Goal: Task Accomplishment & Management: Complete application form

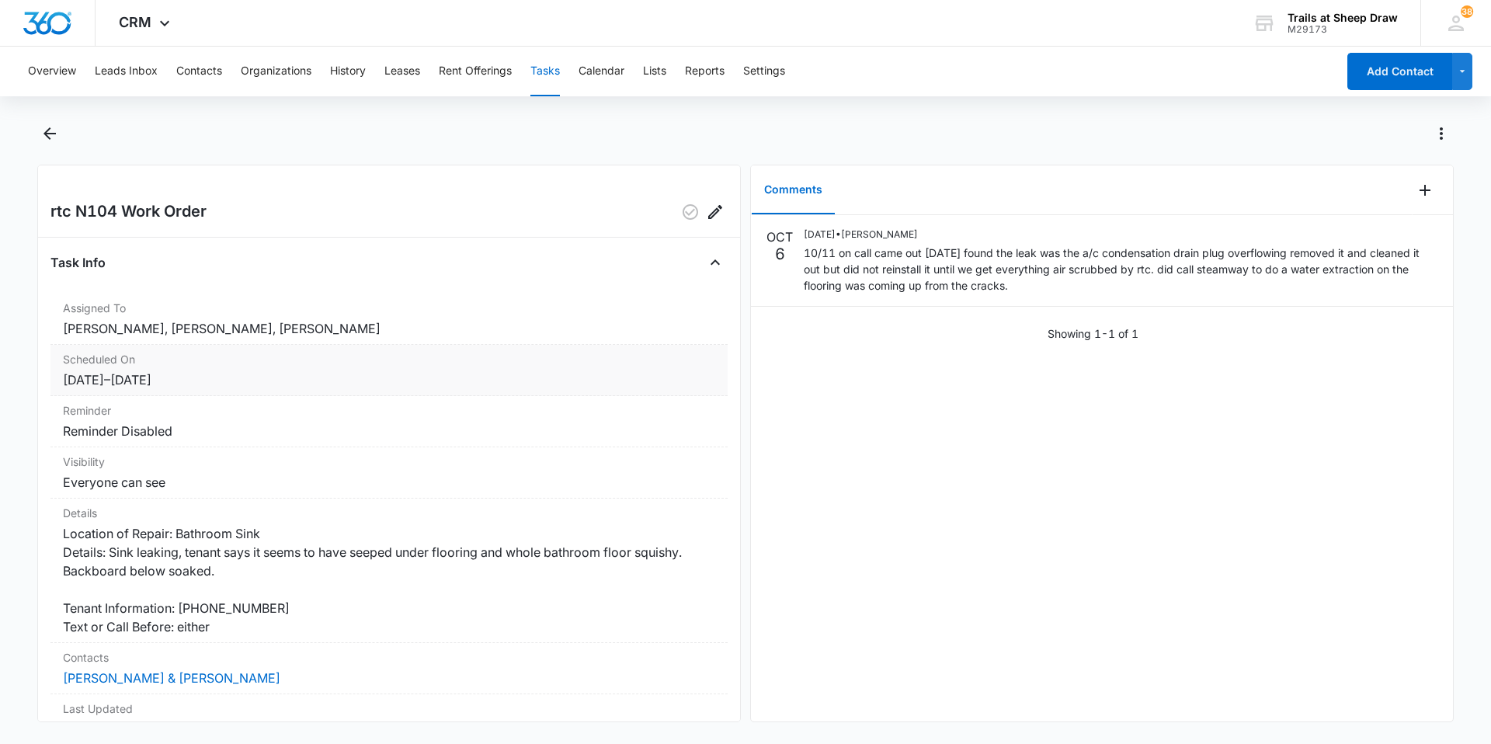
scroll to position [182, 0]
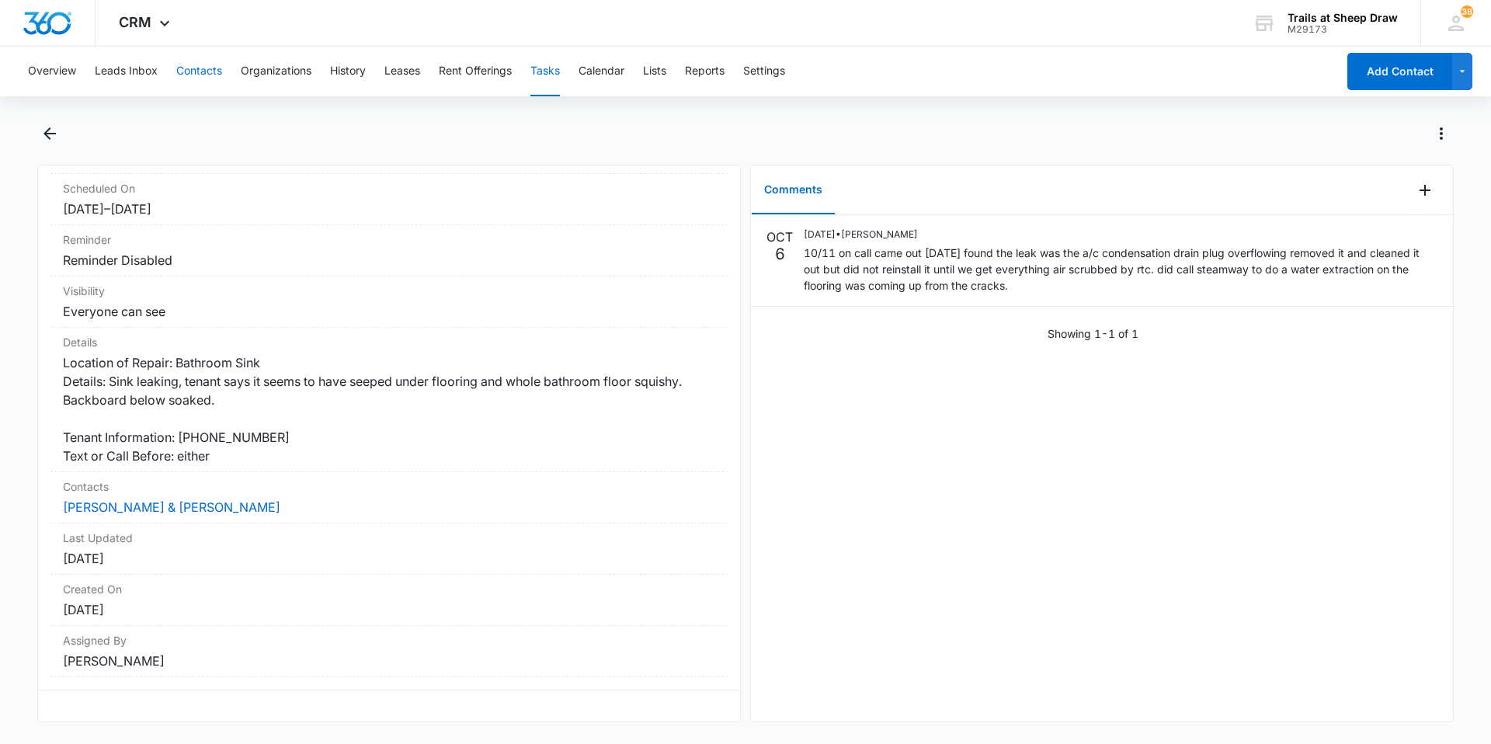
click at [217, 83] on button "Contacts" at bounding box center [199, 72] width 46 height 50
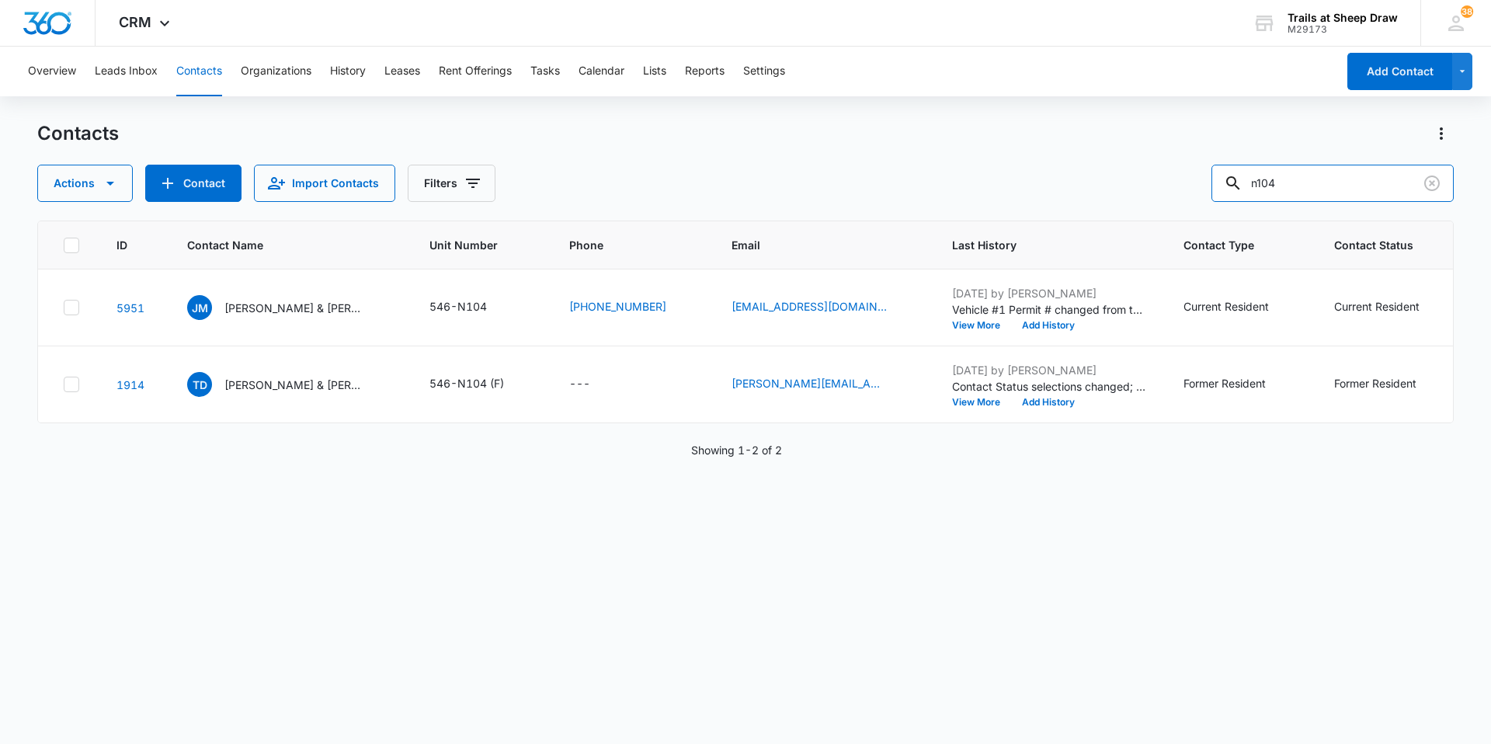
drag, startPoint x: 1318, startPoint y: 189, endPoint x: 1163, endPoint y: 200, distance: 155.7
click at [1166, 200] on div "Actions Contact Import Contacts Filters n104" at bounding box center [745, 183] width 1416 height 37
type input "f304"
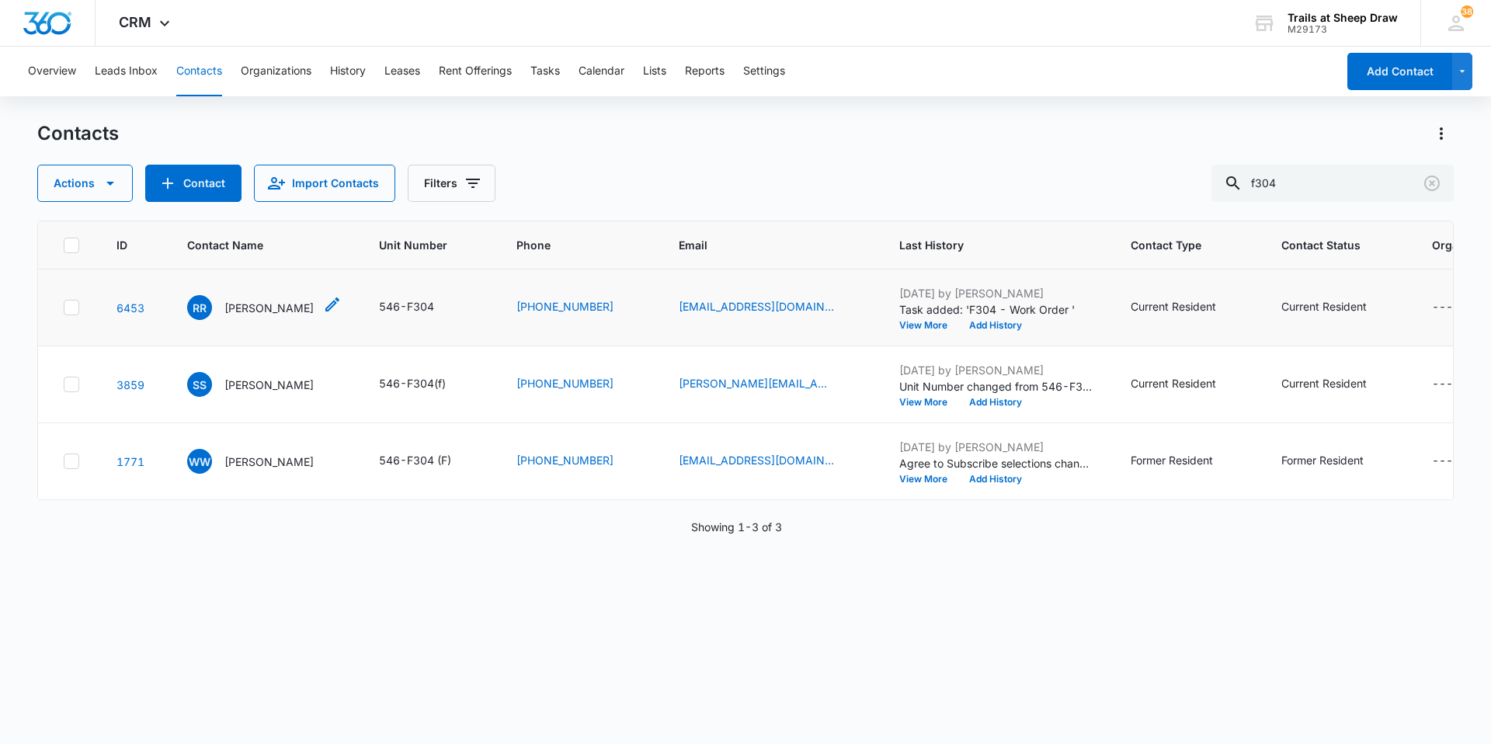
click at [259, 316] on div "RR [PERSON_NAME]" at bounding box center [250, 307] width 127 height 25
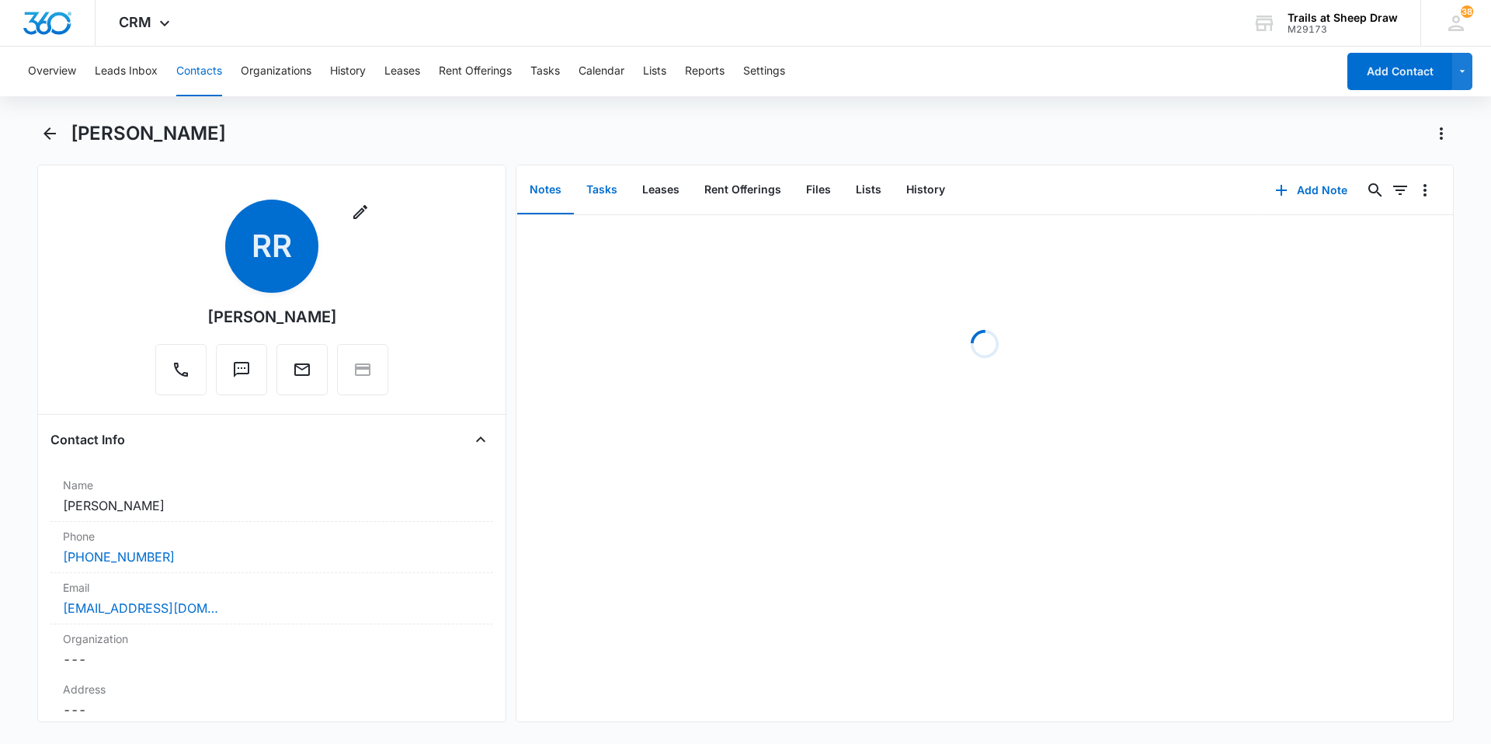
click at [587, 189] on button "Tasks" at bounding box center [602, 190] width 56 height 48
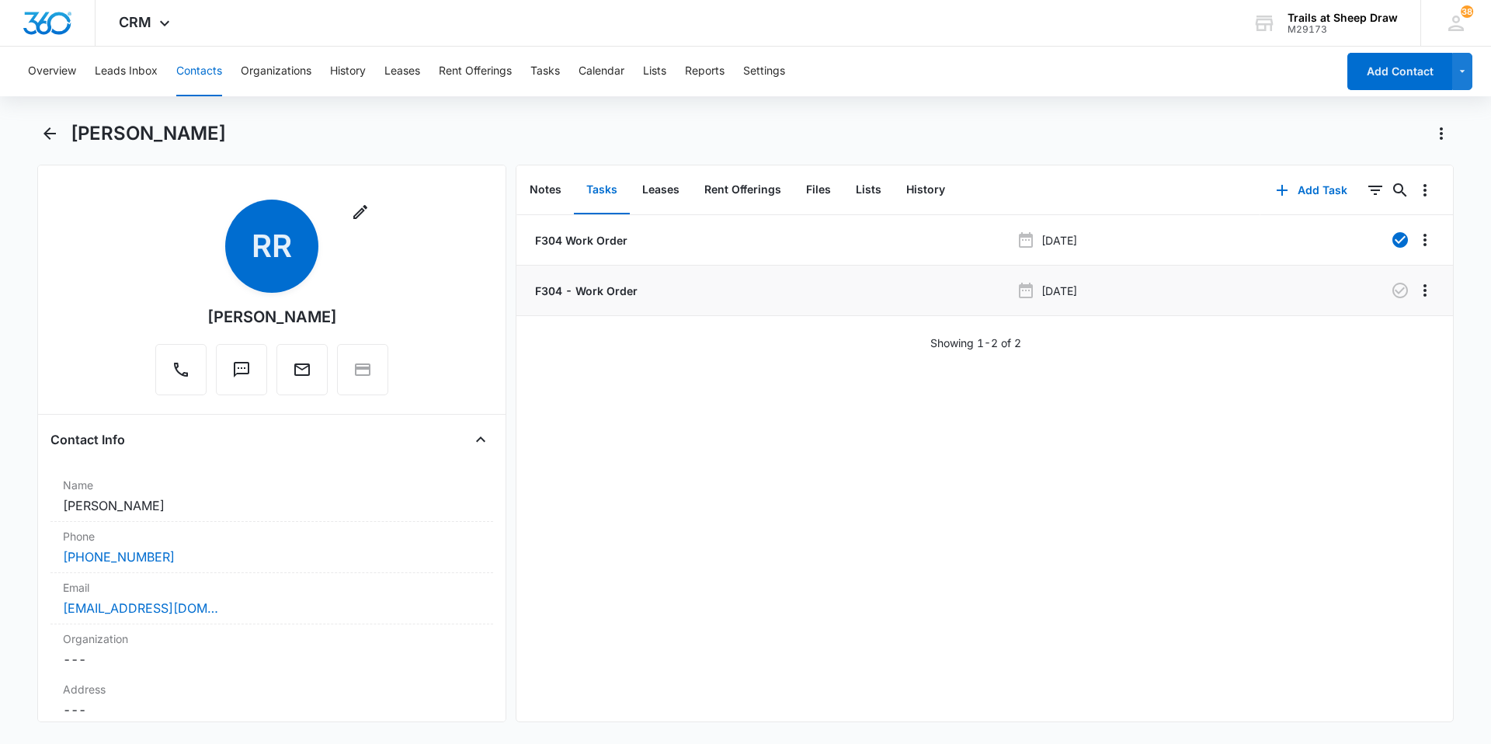
click at [616, 291] on p "F304 - Work Order" at bounding box center [585, 291] width 106 height 16
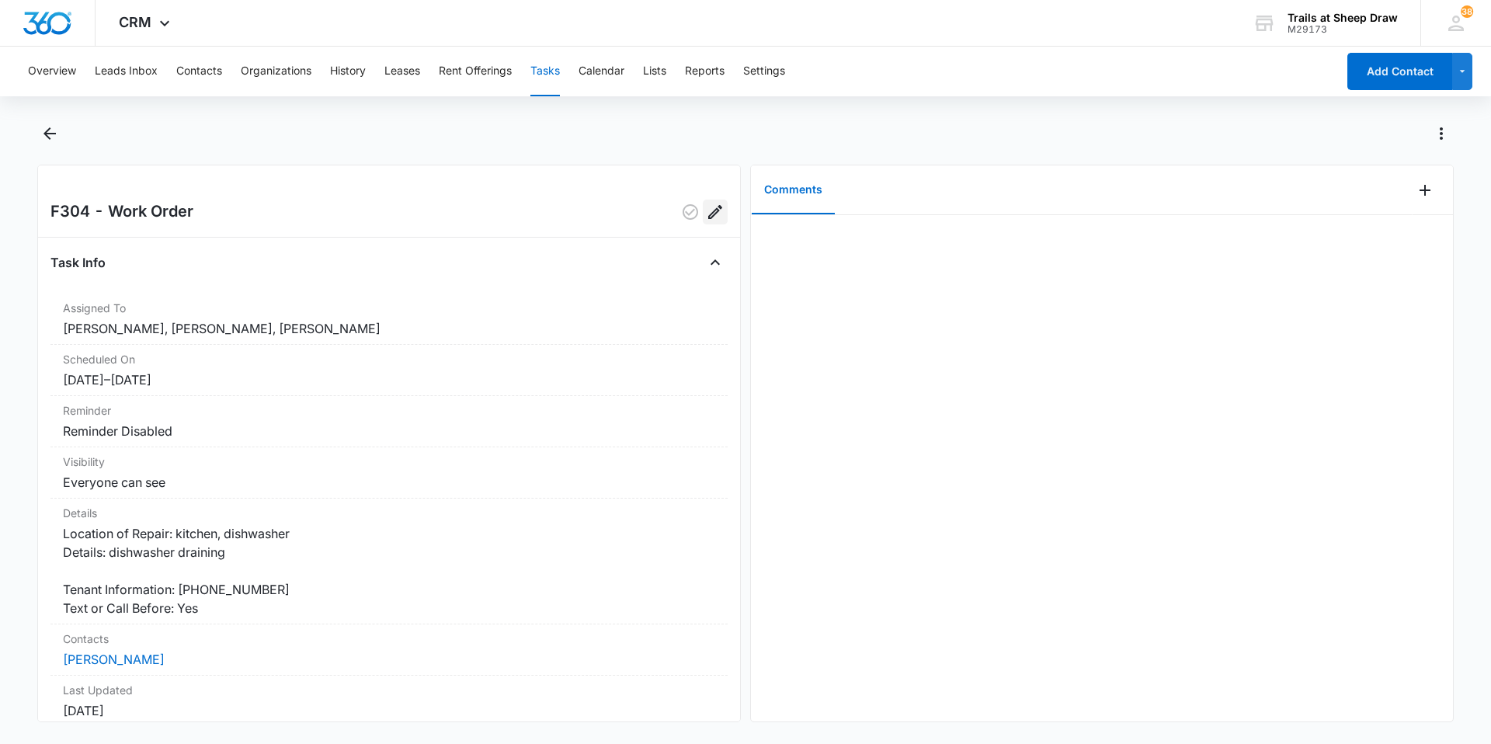
click at [708, 207] on icon "Edit" at bounding box center [715, 212] width 14 height 14
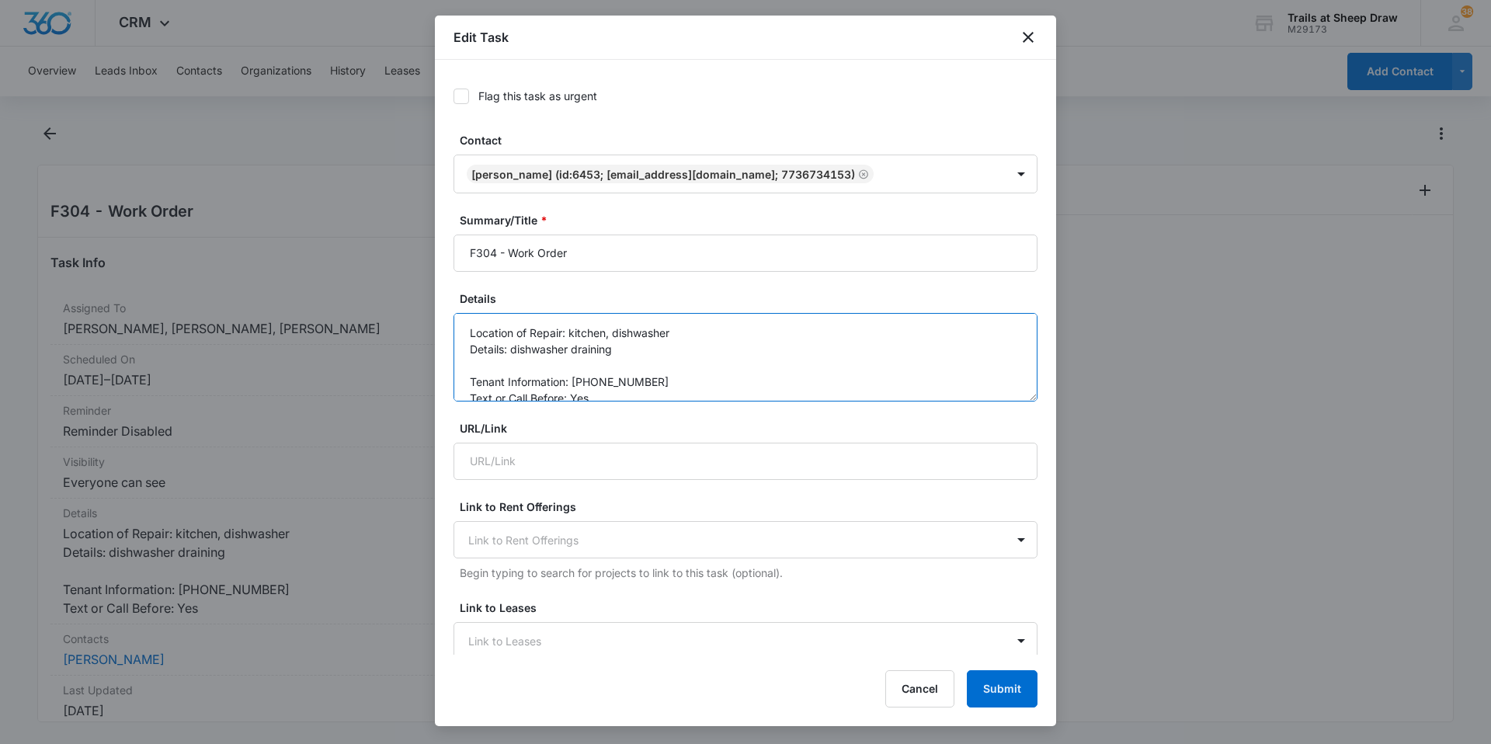
click at [512, 345] on textarea "Location of Repair: kitchen, dishwasher Details: dishwasher draining Tenant Inf…" at bounding box center [745, 357] width 584 height 89
drag, startPoint x: 540, startPoint y: 366, endPoint x: 607, endPoint y: 404, distance: 76.8
click at [547, 369] on textarea "Location of Repair: kitchen, dishwasher Details: *Dishwasher draining Tenant In…" at bounding box center [745, 357] width 584 height 89
click at [616, 365] on textarea "Location of Repair: kitchen, dishwasher Details: *Dishwasher not draining Tenan…" at bounding box center [745, 357] width 584 height 89
type textarea "Location of Repair: kitchen, dishwasher Details: *Dishwasher not draining. Stag…"
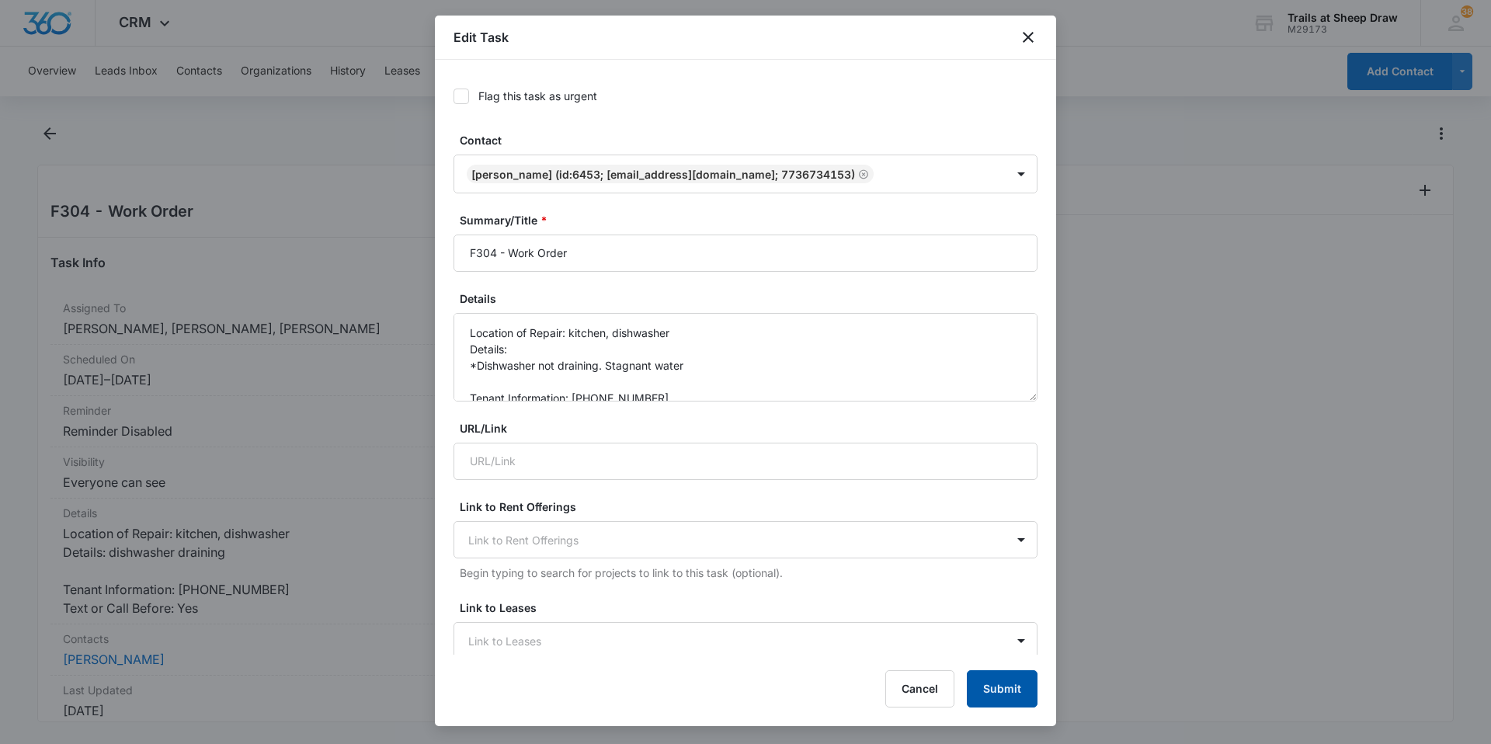
click at [1001, 683] on button "Submit" at bounding box center [1002, 688] width 71 height 37
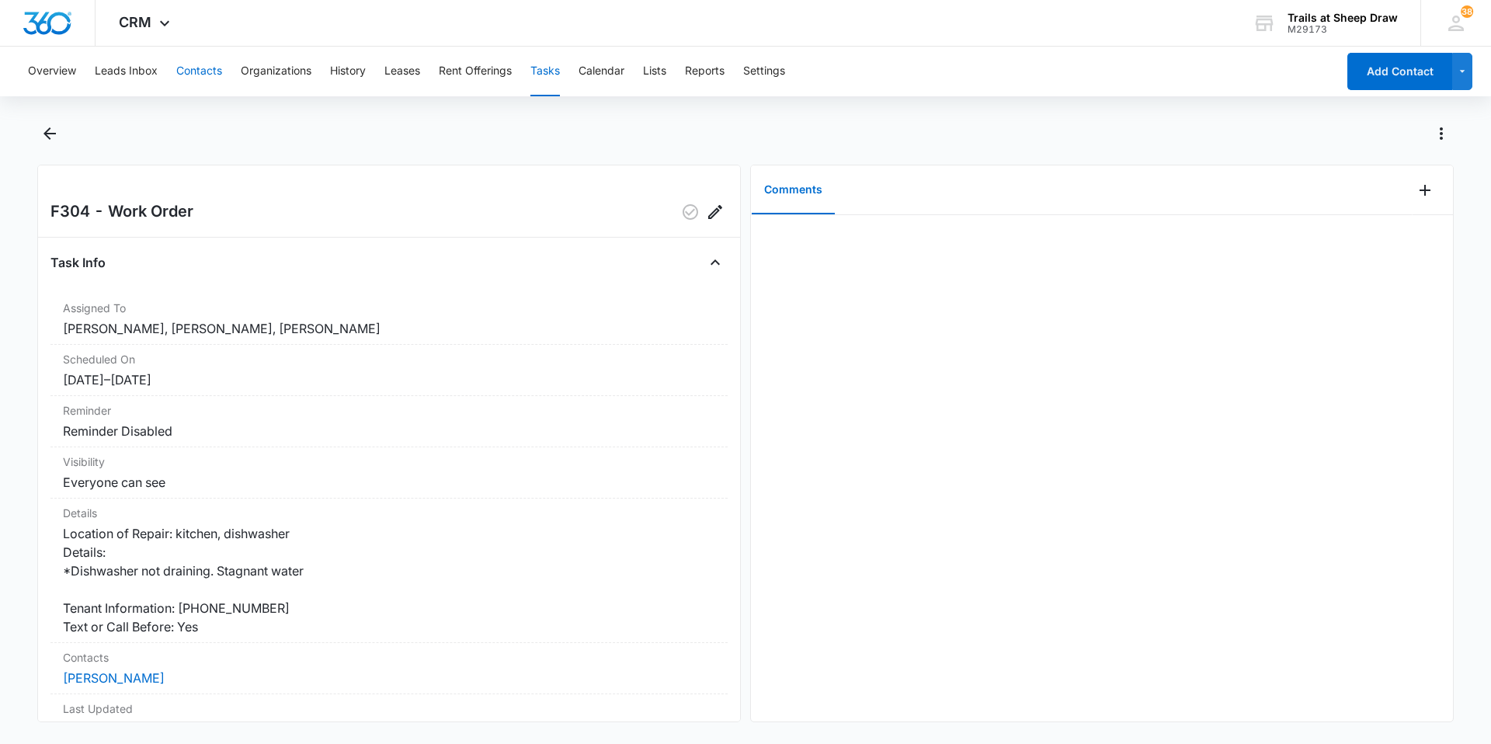
click at [199, 78] on button "Contacts" at bounding box center [199, 72] width 46 height 50
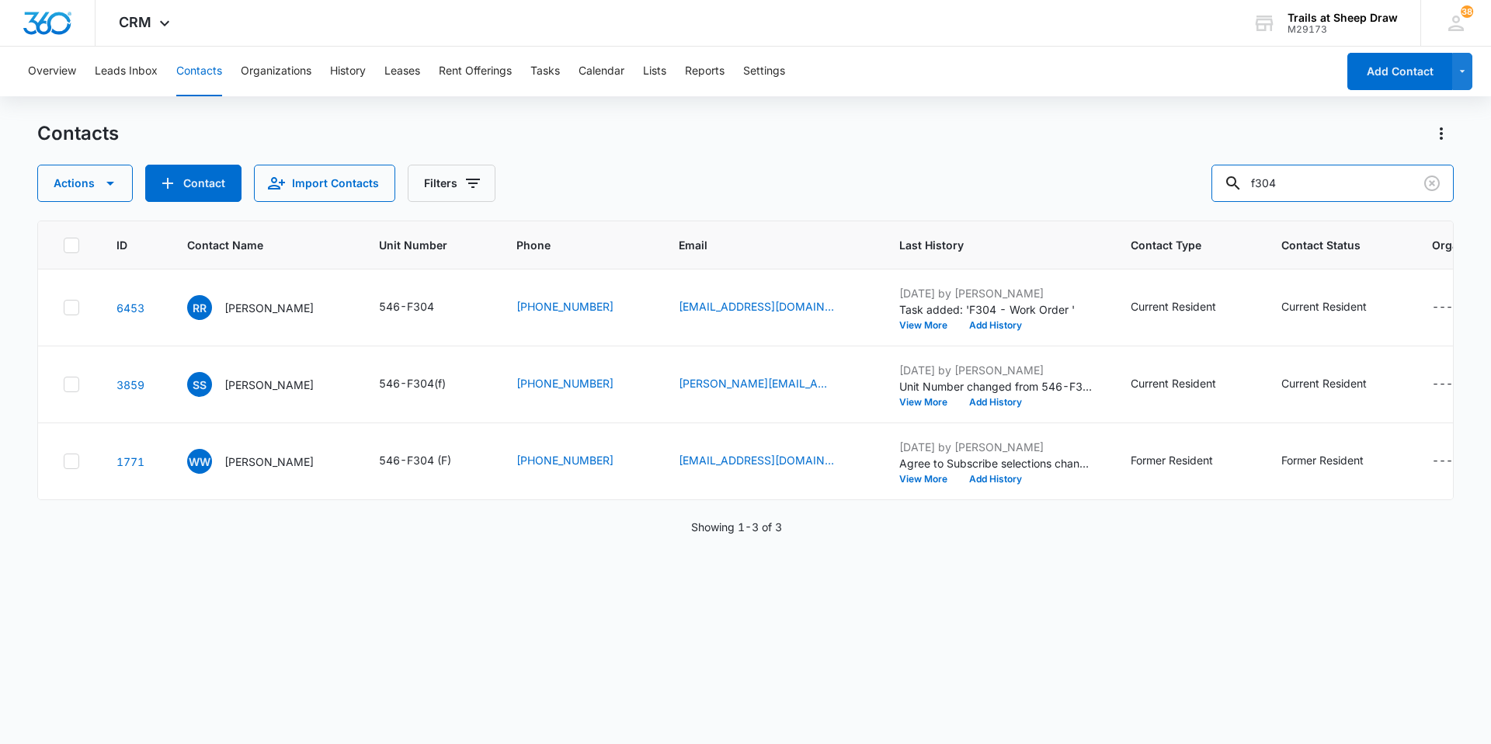
drag, startPoint x: 1328, startPoint y: 178, endPoint x: 1145, endPoint y: 178, distance: 183.2
click at [1145, 178] on div "Actions Contact Import Contacts Filters f304" at bounding box center [745, 183] width 1416 height 37
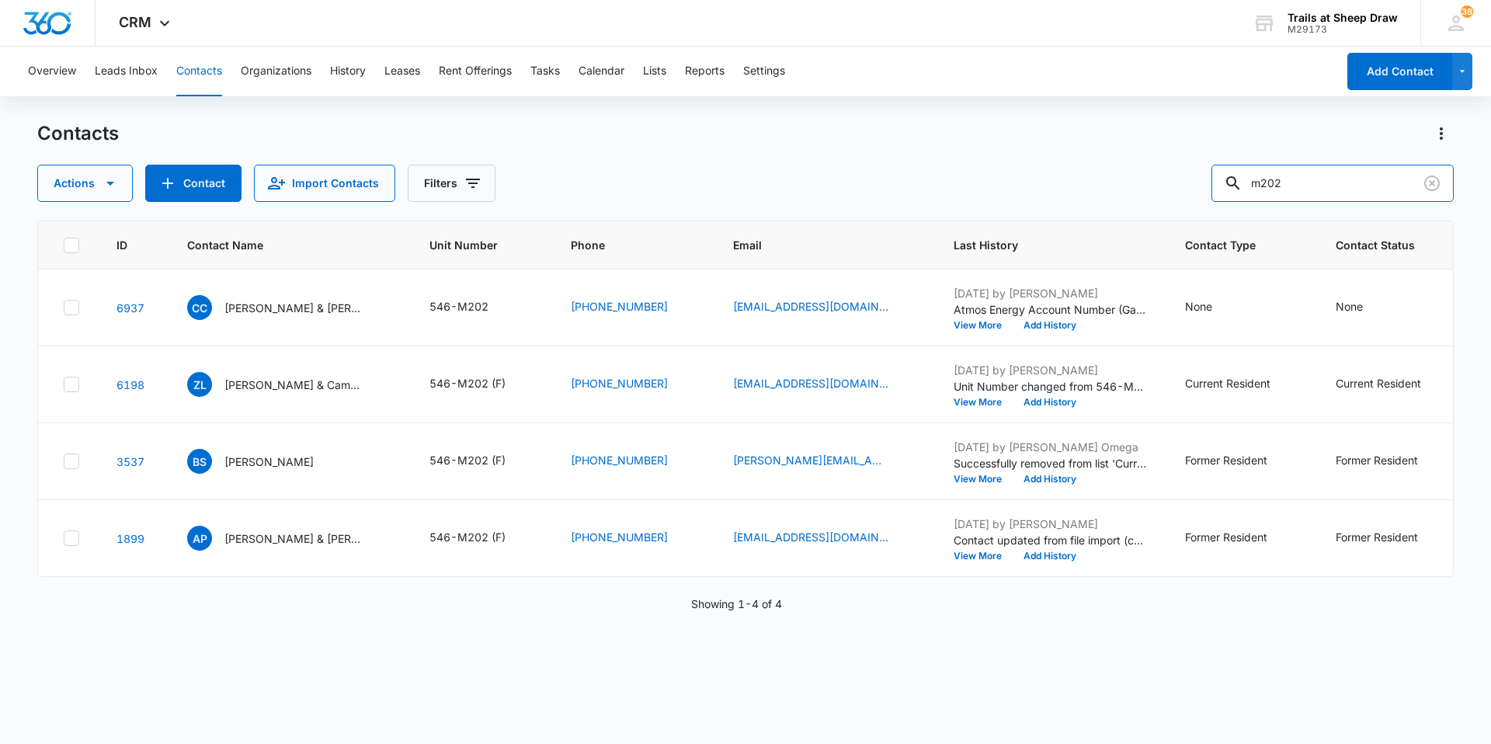
type input "m202"
click at [543, 75] on button "Tasks" at bounding box center [545, 72] width 30 height 50
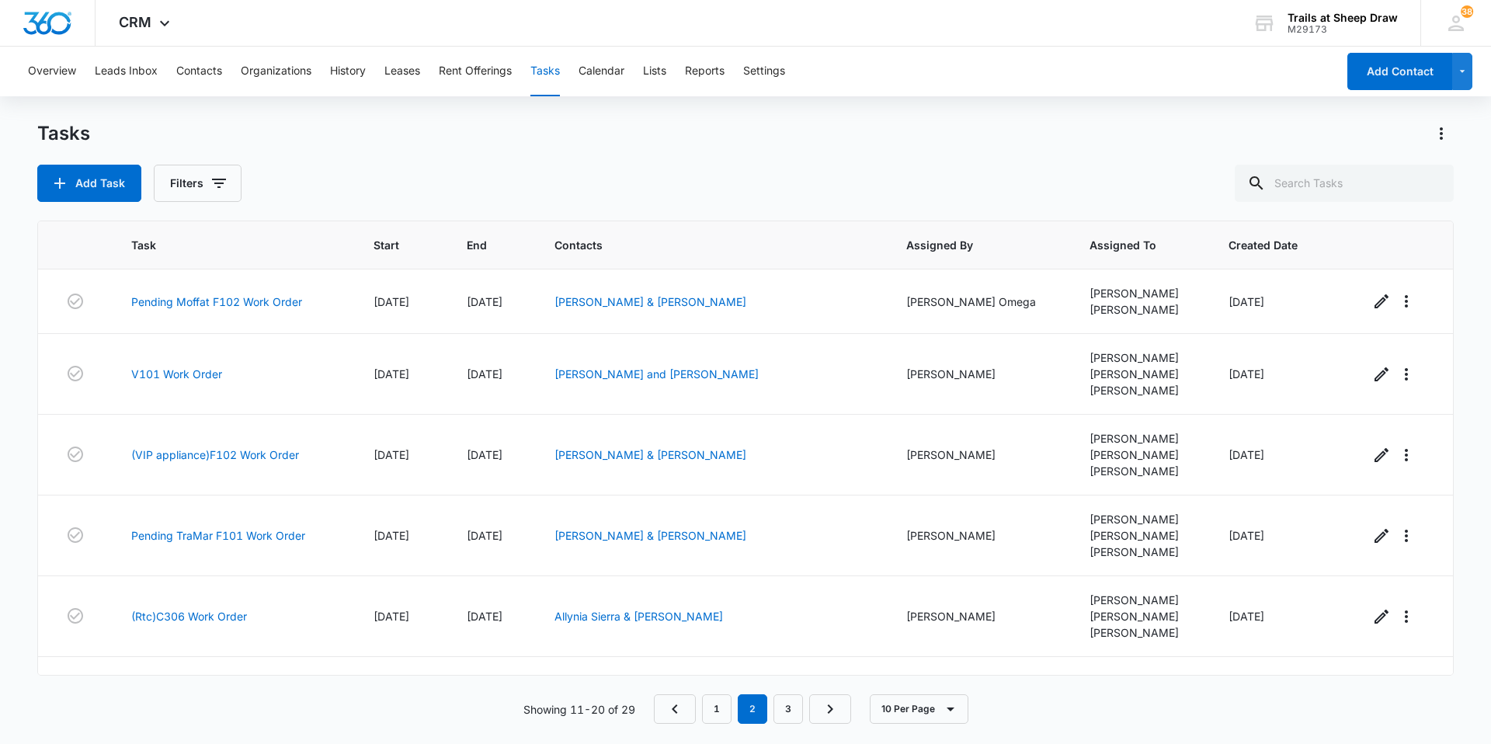
click at [565, 67] on div "Overview Leads Inbox Contacts Organizations History Leases Rent Offerings Tasks…" at bounding box center [677, 72] width 1317 height 50
click at [728, 707] on link "1" at bounding box center [717, 709] width 30 height 30
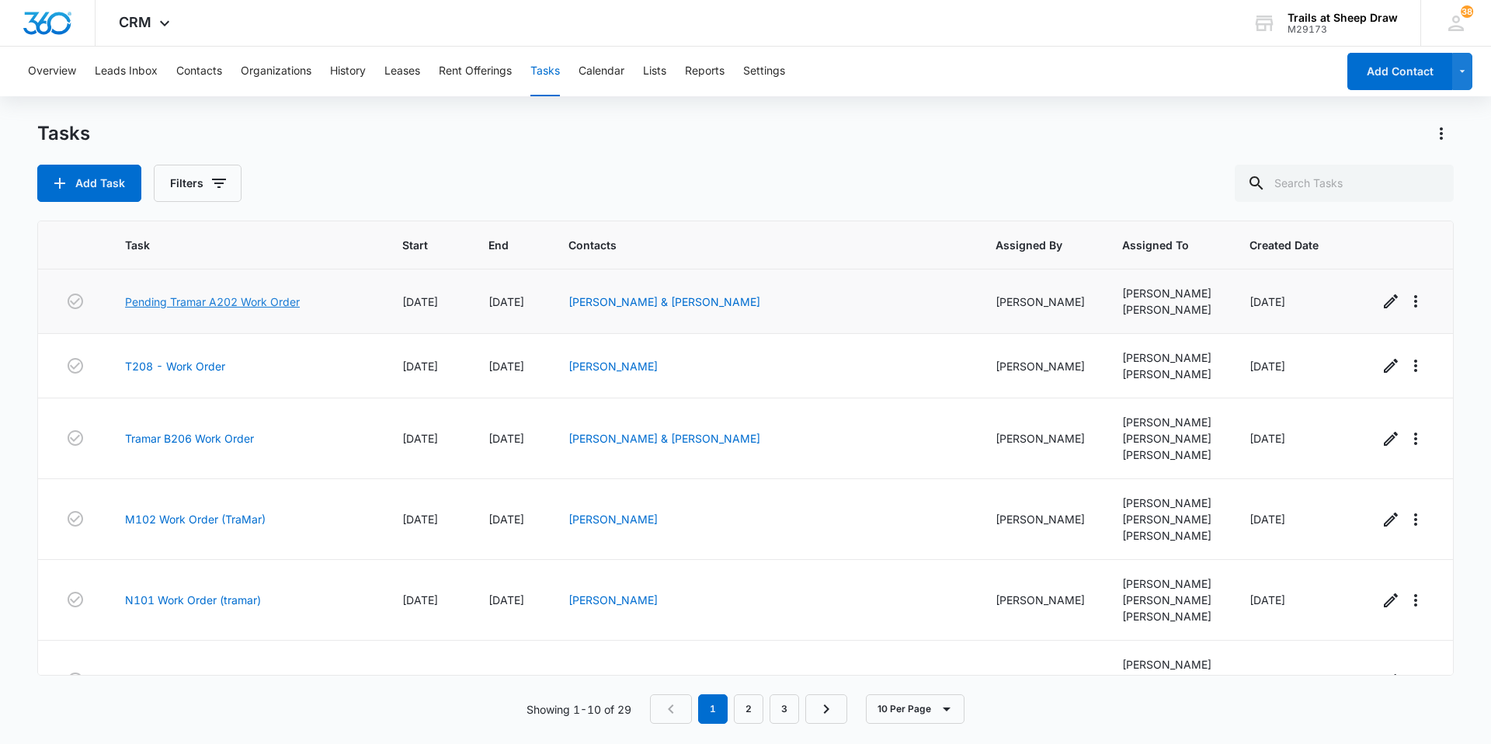
click at [270, 301] on link "Pending Tramar A202 Work Order" at bounding box center [212, 301] width 175 height 16
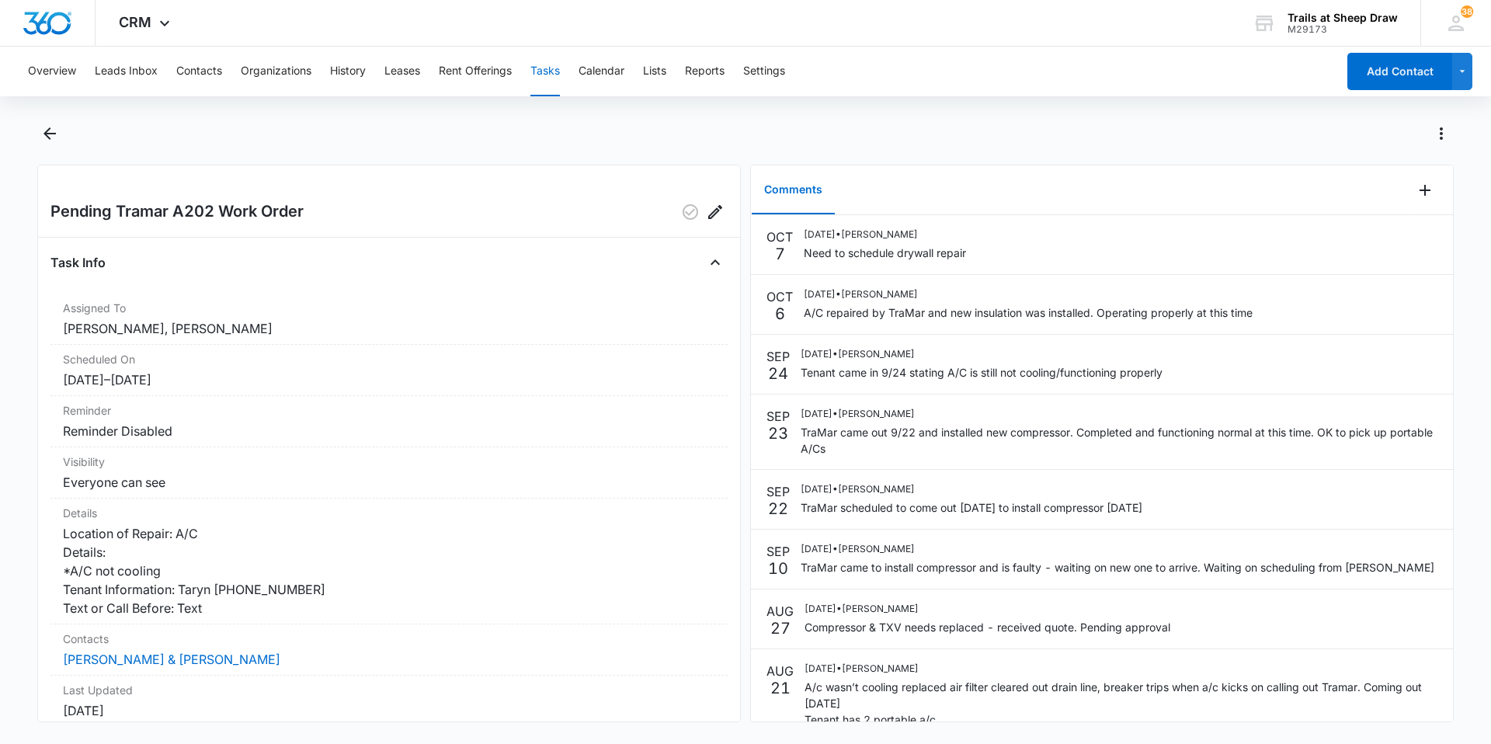
click at [547, 76] on button "Tasks" at bounding box center [545, 72] width 30 height 50
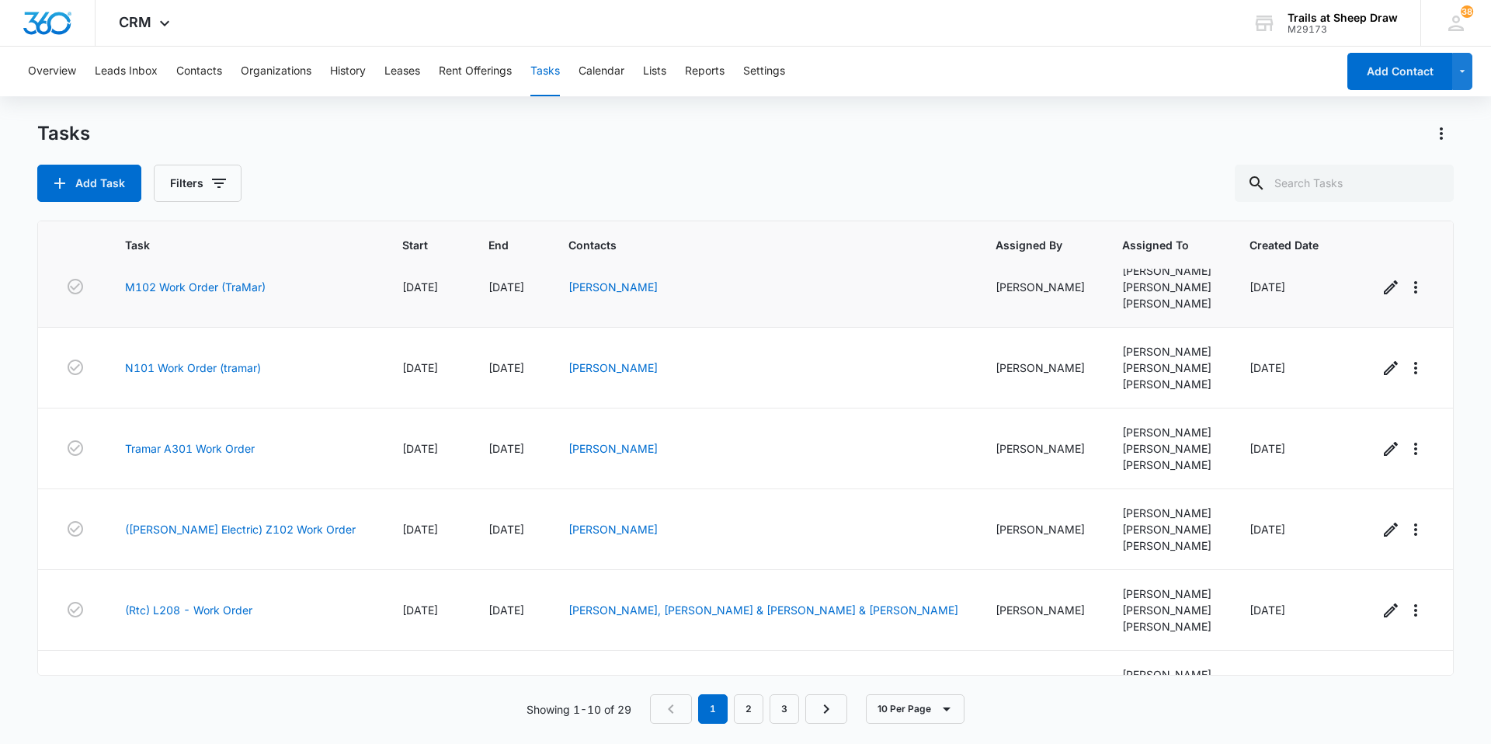
scroll to position [233, 0]
